Goal: Find specific page/section: Find specific page/section

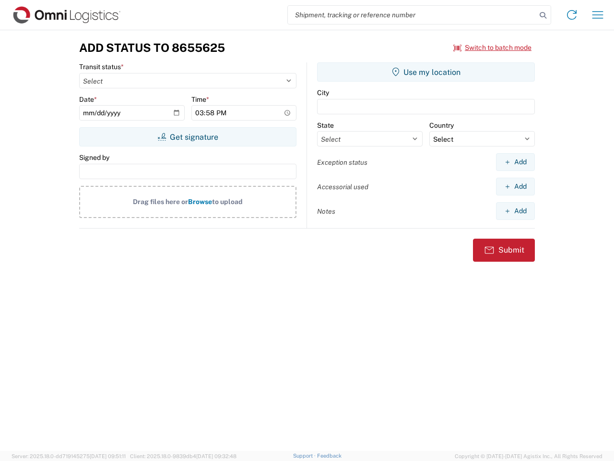
click at [412, 15] on input "search" at bounding box center [412, 15] width 248 height 18
click at [543, 15] on icon at bounding box center [542, 15] width 13 height 13
click at [572, 15] on icon at bounding box center [571, 14] width 15 height 15
click at [598, 15] on icon "button" at bounding box center [597, 14] width 11 height 7
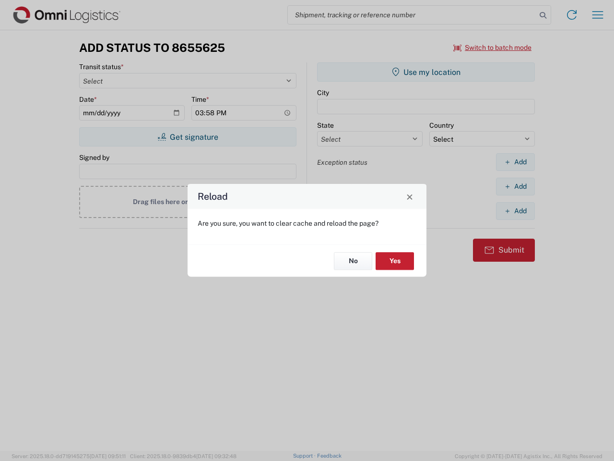
click at [188, 137] on div "Reload Are you sure, you want to clear cache and reload the page? No Yes" at bounding box center [307, 230] width 614 height 461
click at [426, 72] on div "Reload Are you sure, you want to clear cache and reload the page? No Yes" at bounding box center [307, 230] width 614 height 461
click at [515, 162] on div "Reload Are you sure, you want to clear cache and reload the page? No Yes" at bounding box center [307, 230] width 614 height 461
click at [515, 186] on div "Reload Are you sure, you want to clear cache and reload the page? No Yes" at bounding box center [307, 230] width 614 height 461
click at [515, 211] on div "Reload Are you sure, you want to clear cache and reload the page? No Yes" at bounding box center [307, 230] width 614 height 461
